Goal: Check status: Check status

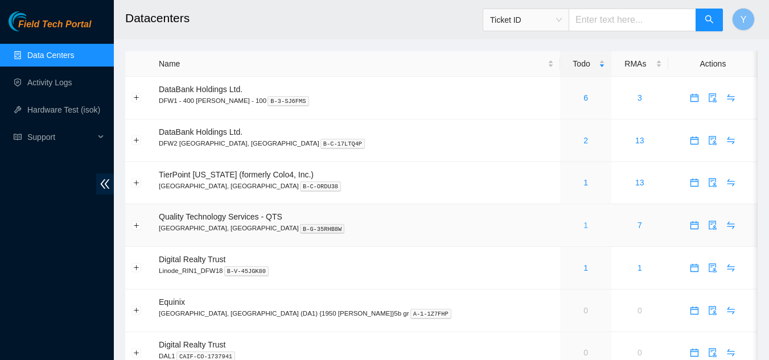
click at [583, 222] on link "1" at bounding box center [585, 225] width 5 height 9
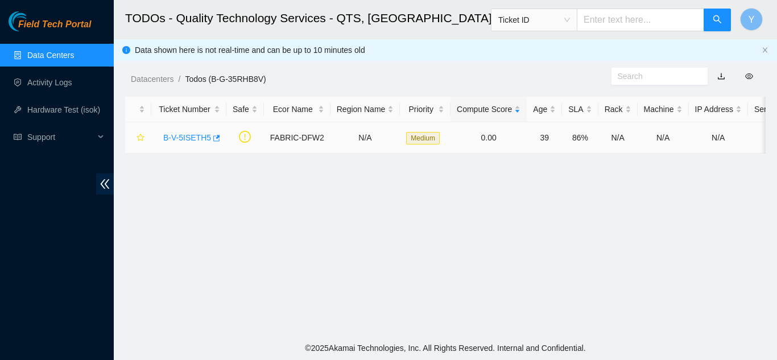
click at [188, 135] on link "B-V-5ISETH5" at bounding box center [187, 137] width 48 height 9
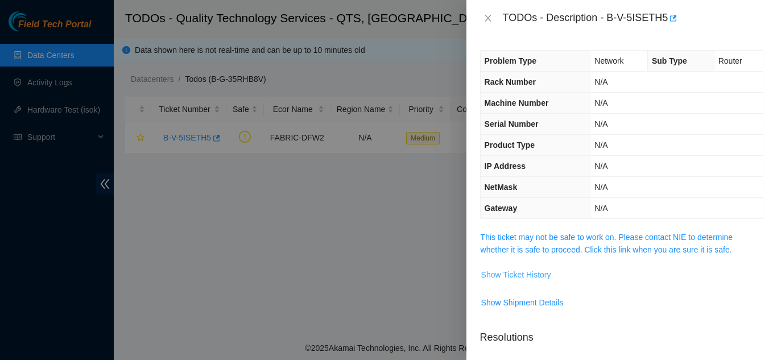
click at [521, 273] on span "Show Ticket History" at bounding box center [516, 275] width 70 height 13
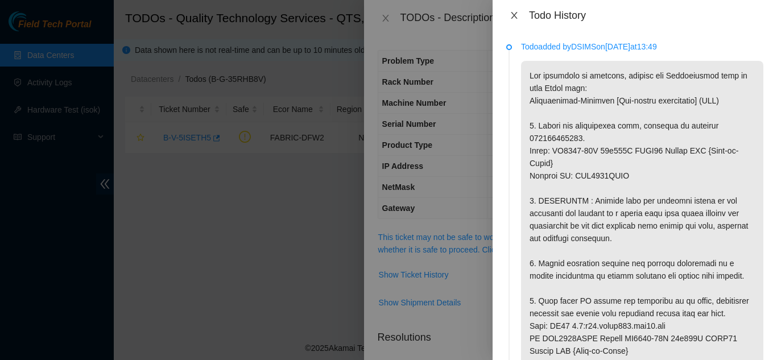
click at [515, 14] on icon "close" at bounding box center [514, 15] width 6 height 7
